Goal: Task Accomplishment & Management: Use online tool/utility

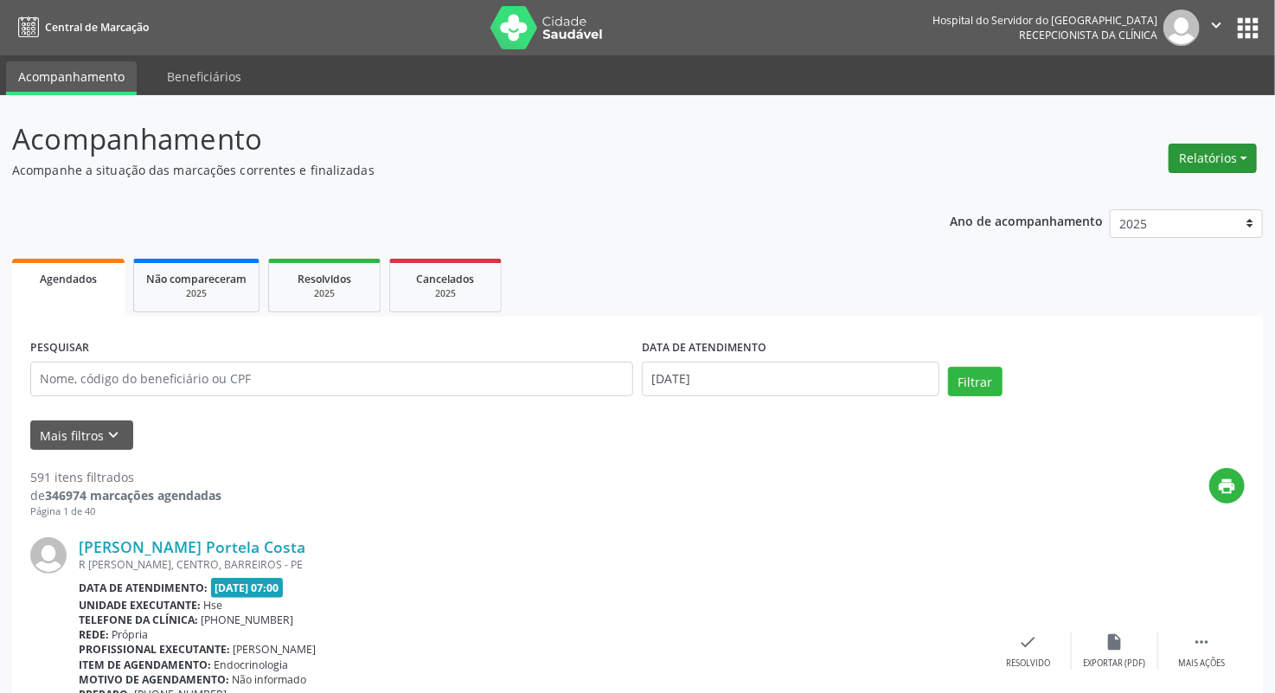
click at [1217, 151] on button "Relatórios" at bounding box center [1213, 158] width 88 height 29
click at [1146, 197] on link "Agendamentos" at bounding box center [1164, 195] width 186 height 24
select select "7"
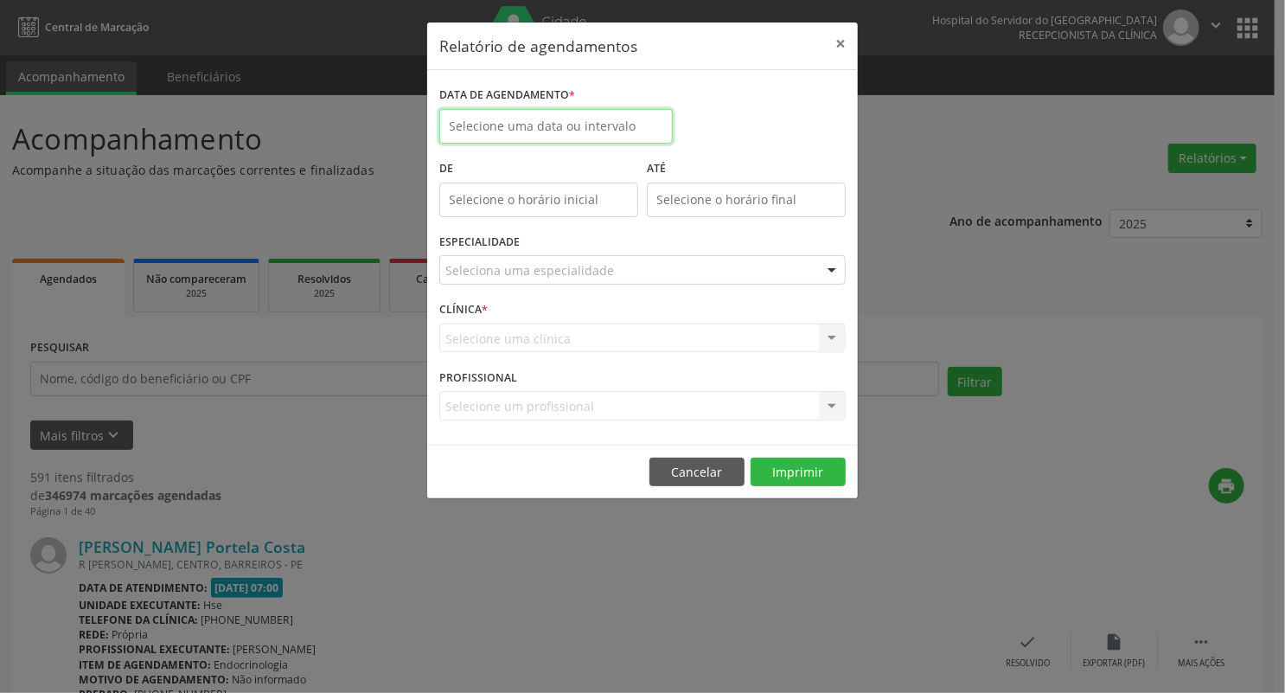
click at [614, 127] on body "Central de Marcação Hospital do Servidor do [GEOGRAPHIC_DATA] Recepcionista da …" at bounding box center [642, 346] width 1285 height 693
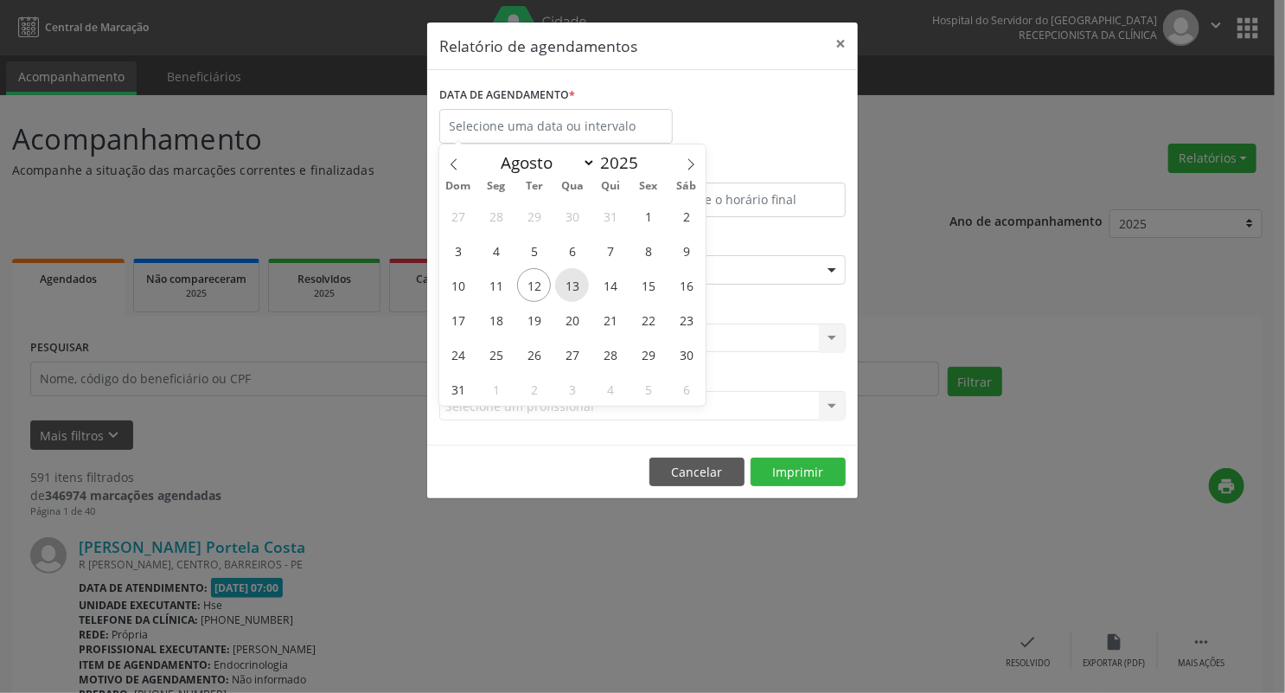
click at [578, 283] on span "13" at bounding box center [572, 285] width 34 height 34
type input "[DATE]"
click at [578, 283] on span "13" at bounding box center [572, 285] width 34 height 34
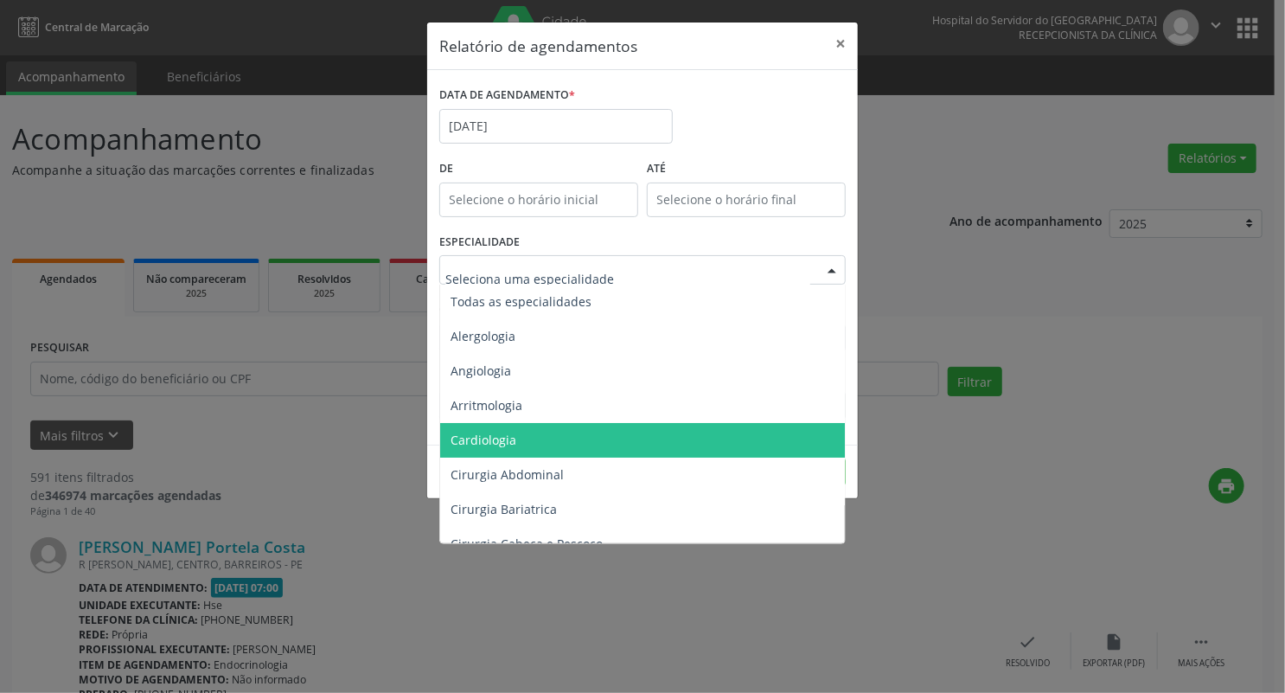
click at [520, 436] on span "Cardiologia" at bounding box center [643, 440] width 407 height 35
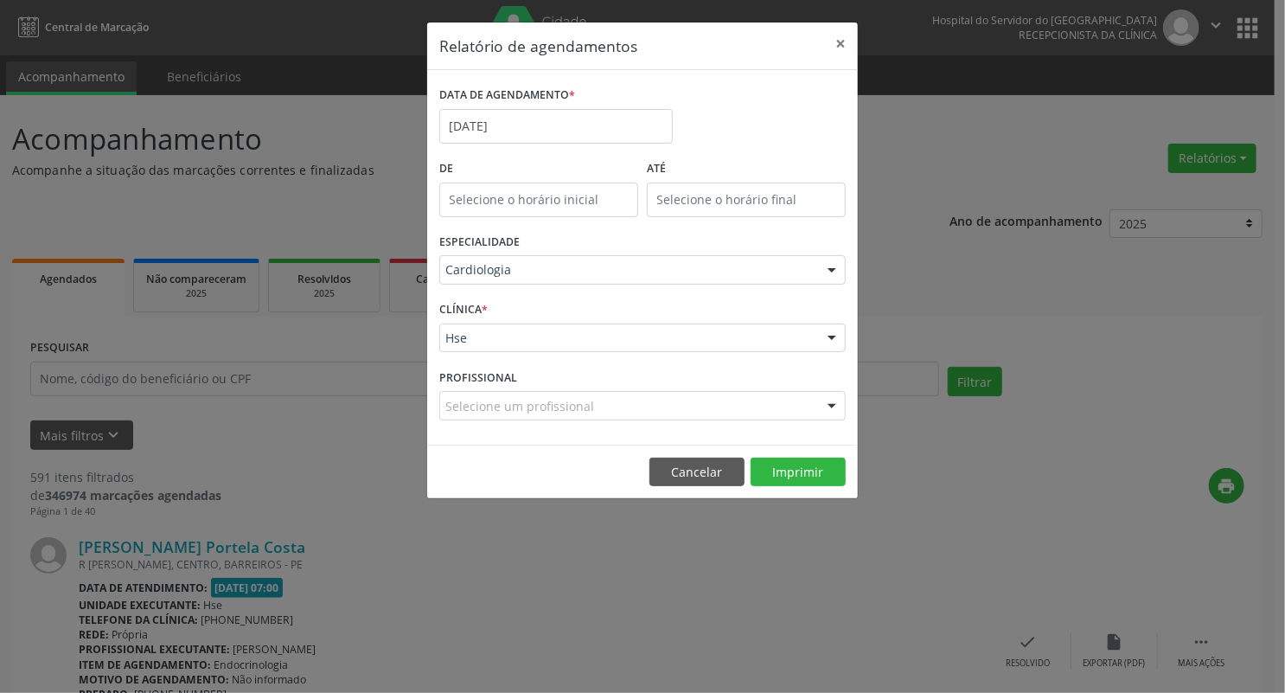
click at [834, 337] on div at bounding box center [832, 338] width 26 height 29
click at [785, 470] on button "Imprimir" at bounding box center [798, 472] width 95 height 29
